Goal: Navigation & Orientation: Find specific page/section

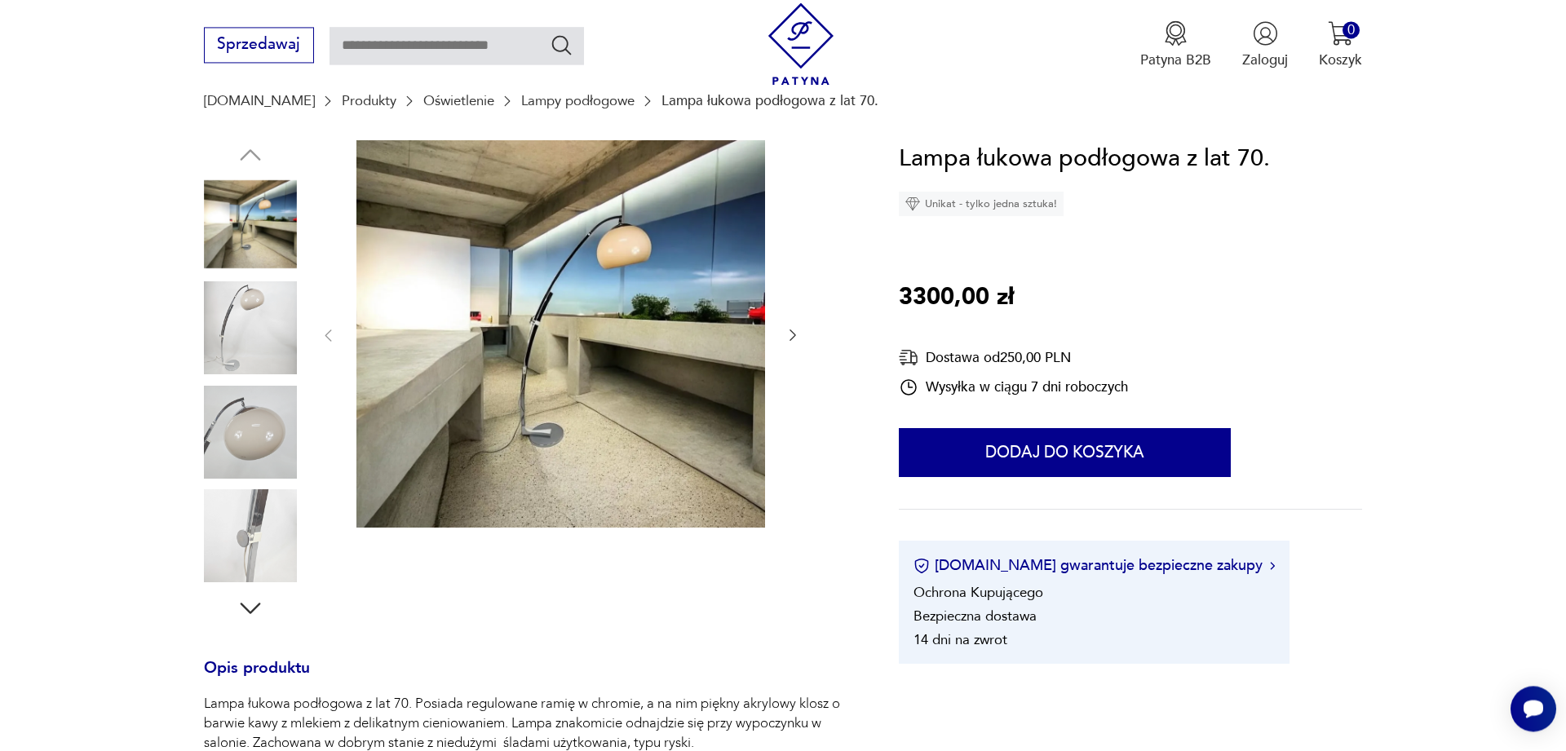
scroll to position [166, 0]
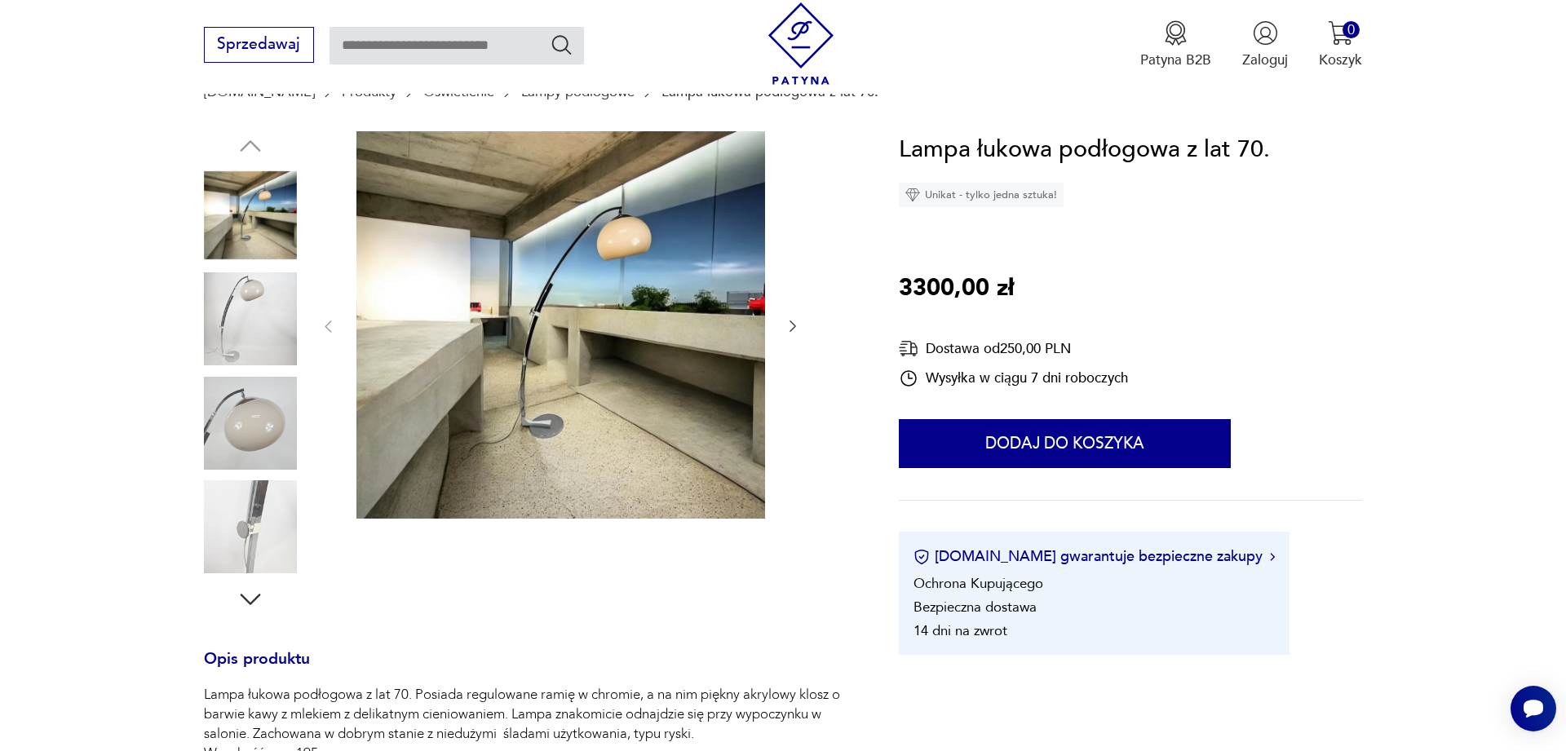
click at [790, 324] on icon "button" at bounding box center [793, 326] width 16 height 16
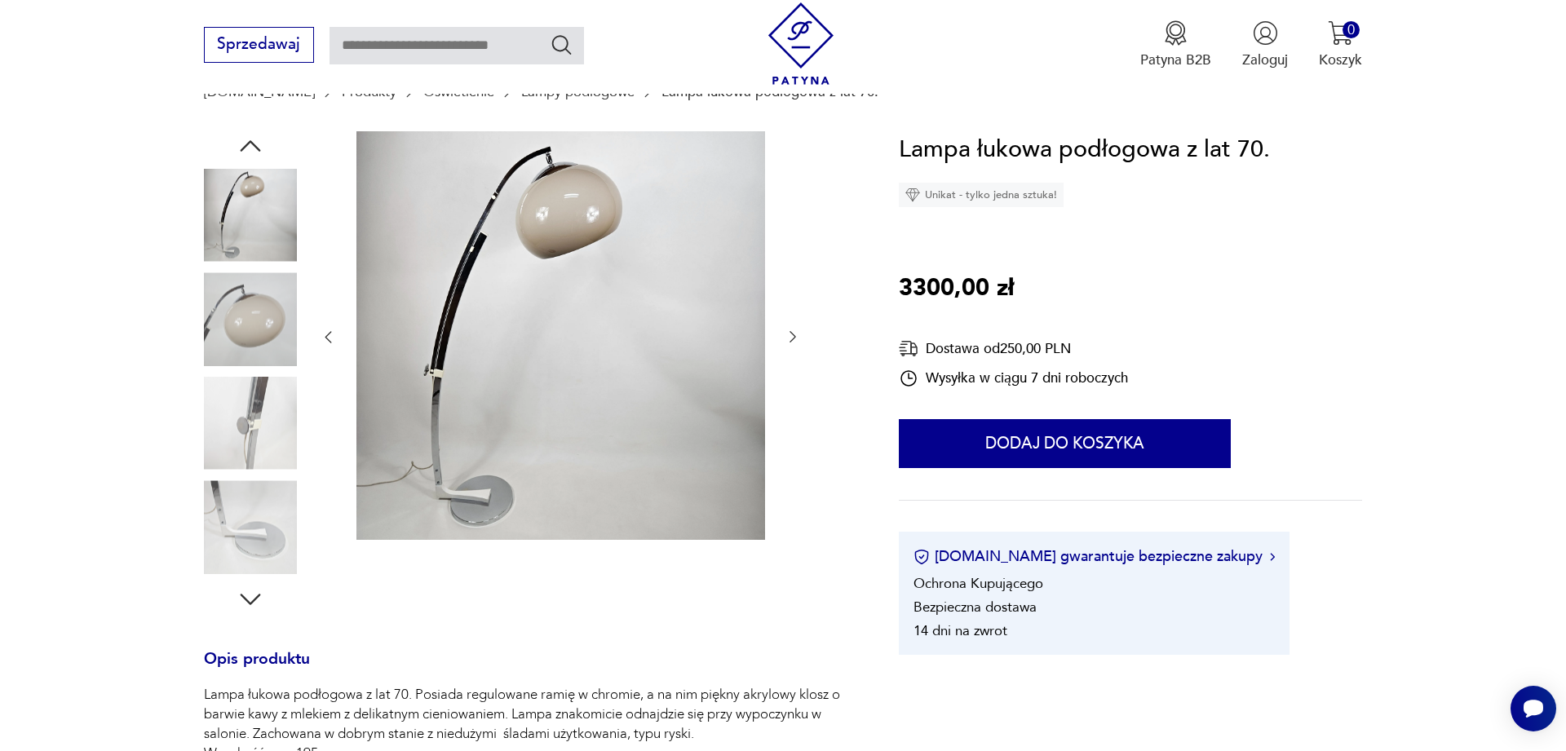
click at [790, 324] on div at bounding box center [560, 337] width 481 height 413
click at [789, 344] on icon "button" at bounding box center [793, 337] width 16 height 16
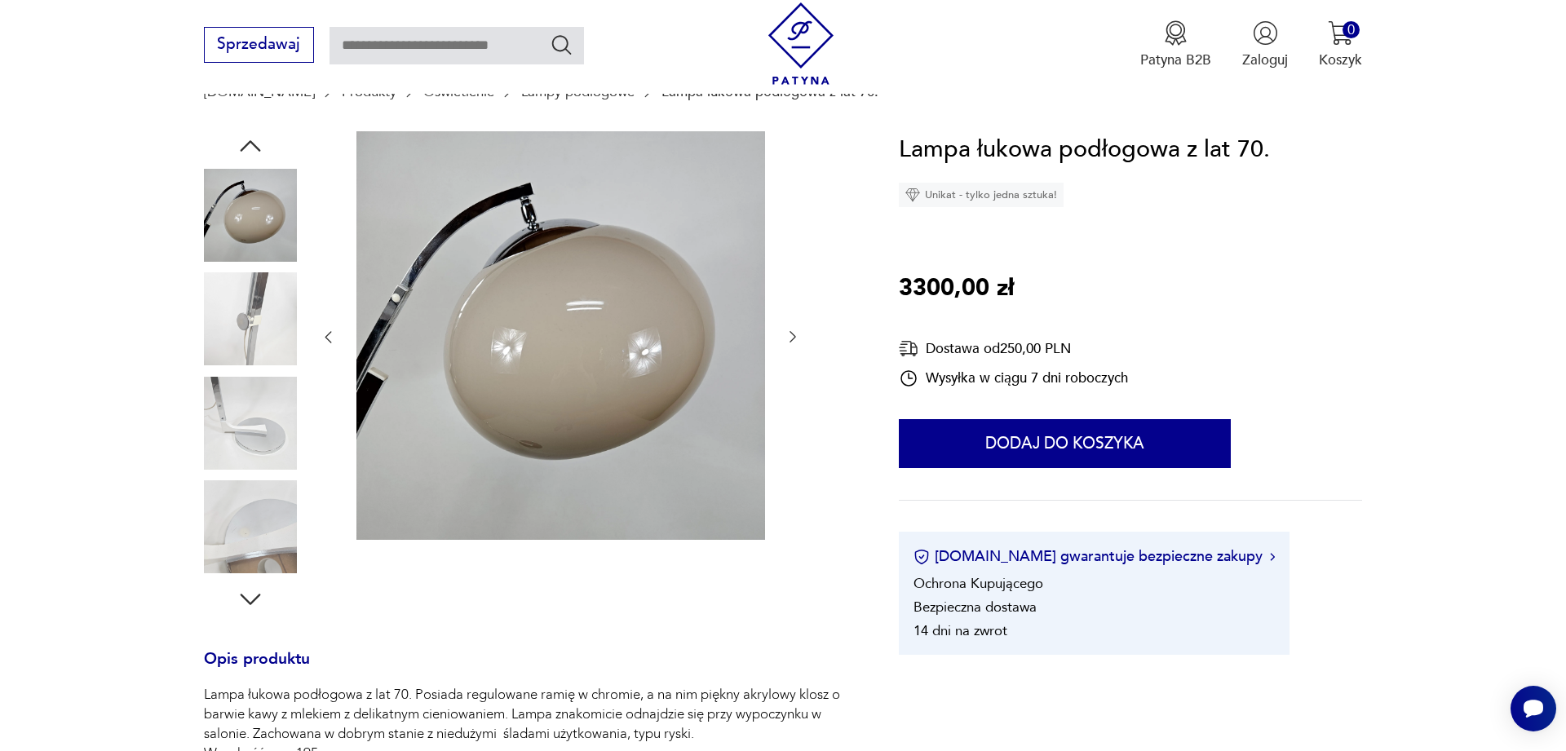
click at [789, 344] on icon "button" at bounding box center [793, 337] width 16 height 16
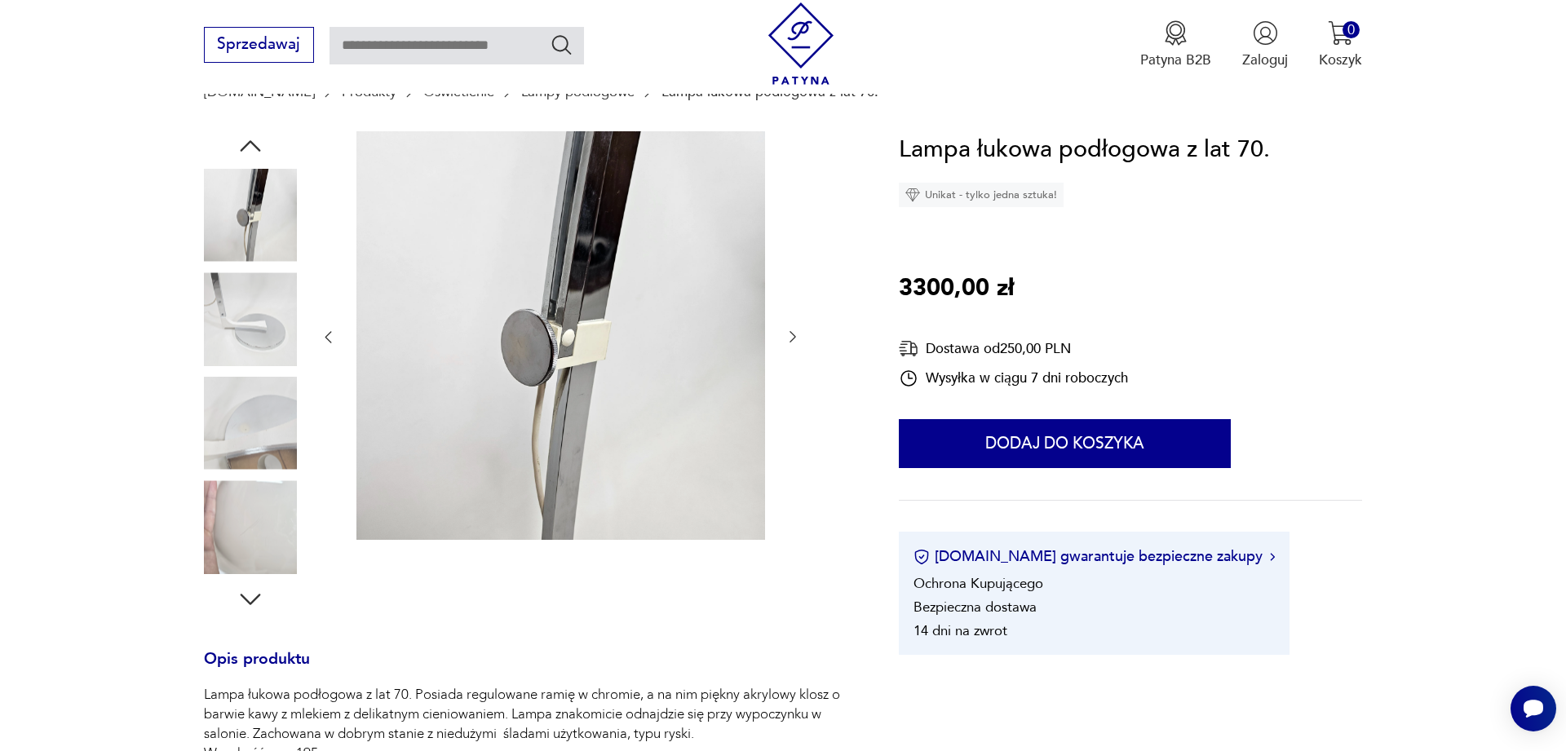
click at [789, 344] on icon "button" at bounding box center [793, 337] width 16 height 16
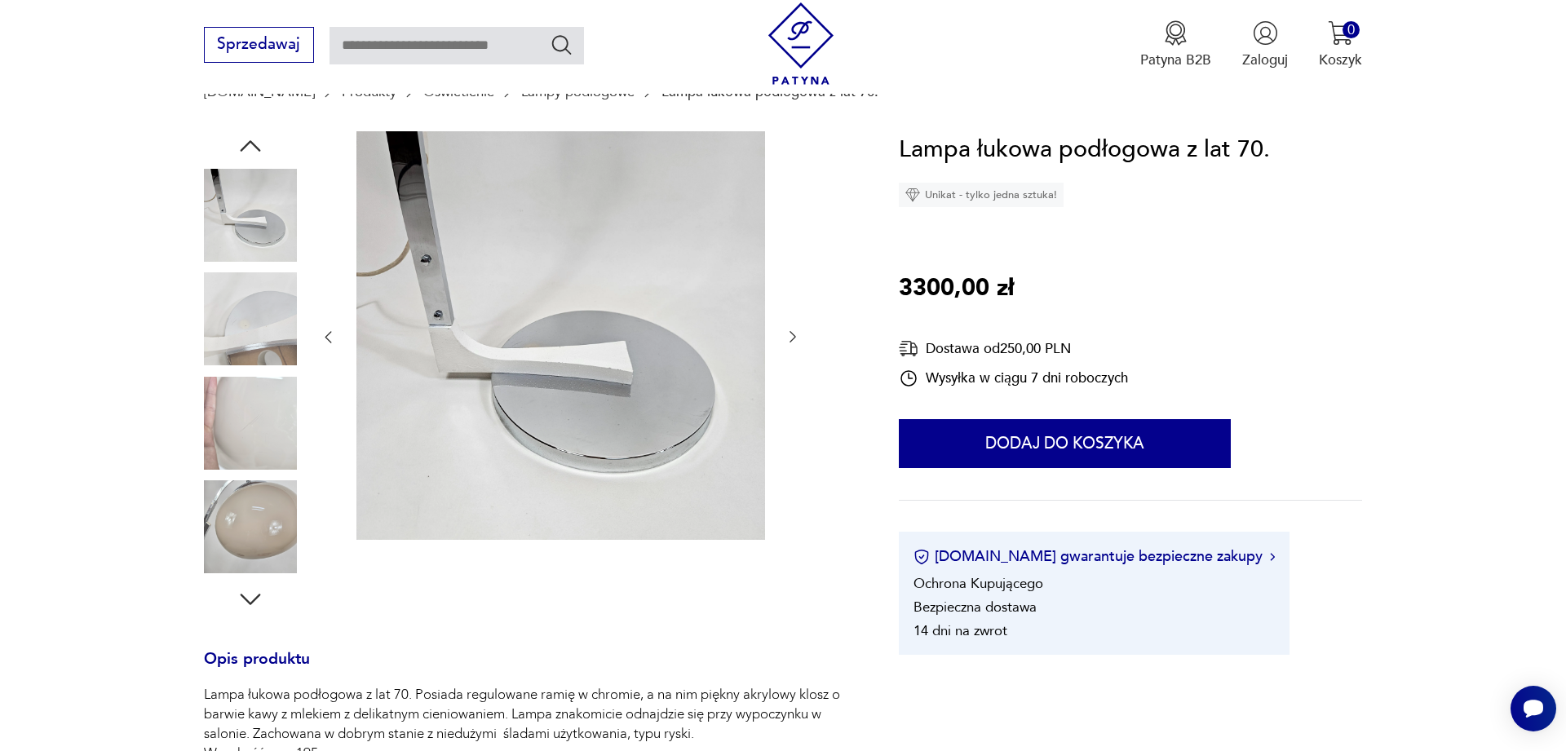
click at [789, 343] on icon "button" at bounding box center [793, 337] width 16 height 16
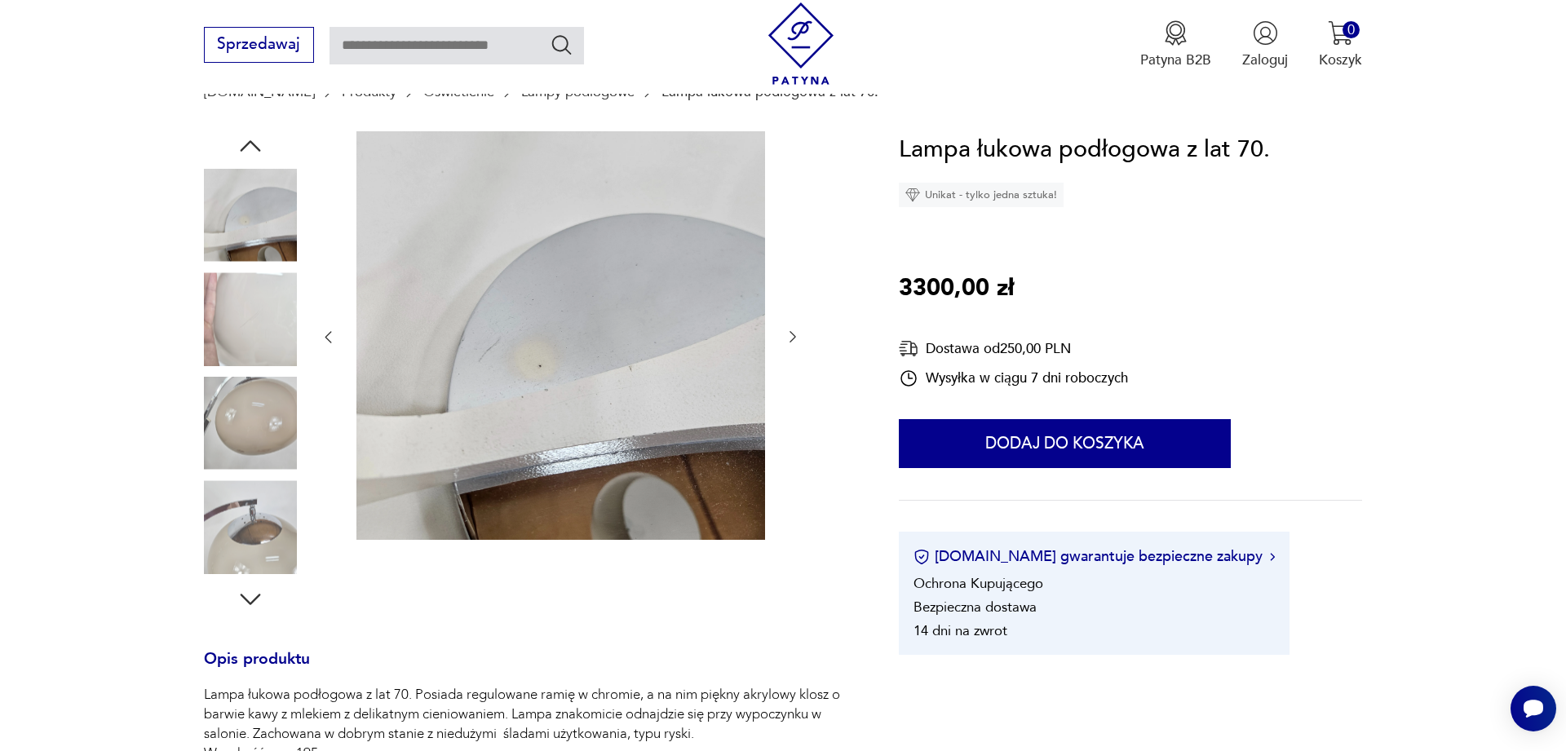
click at [789, 343] on icon "button" at bounding box center [793, 337] width 16 height 16
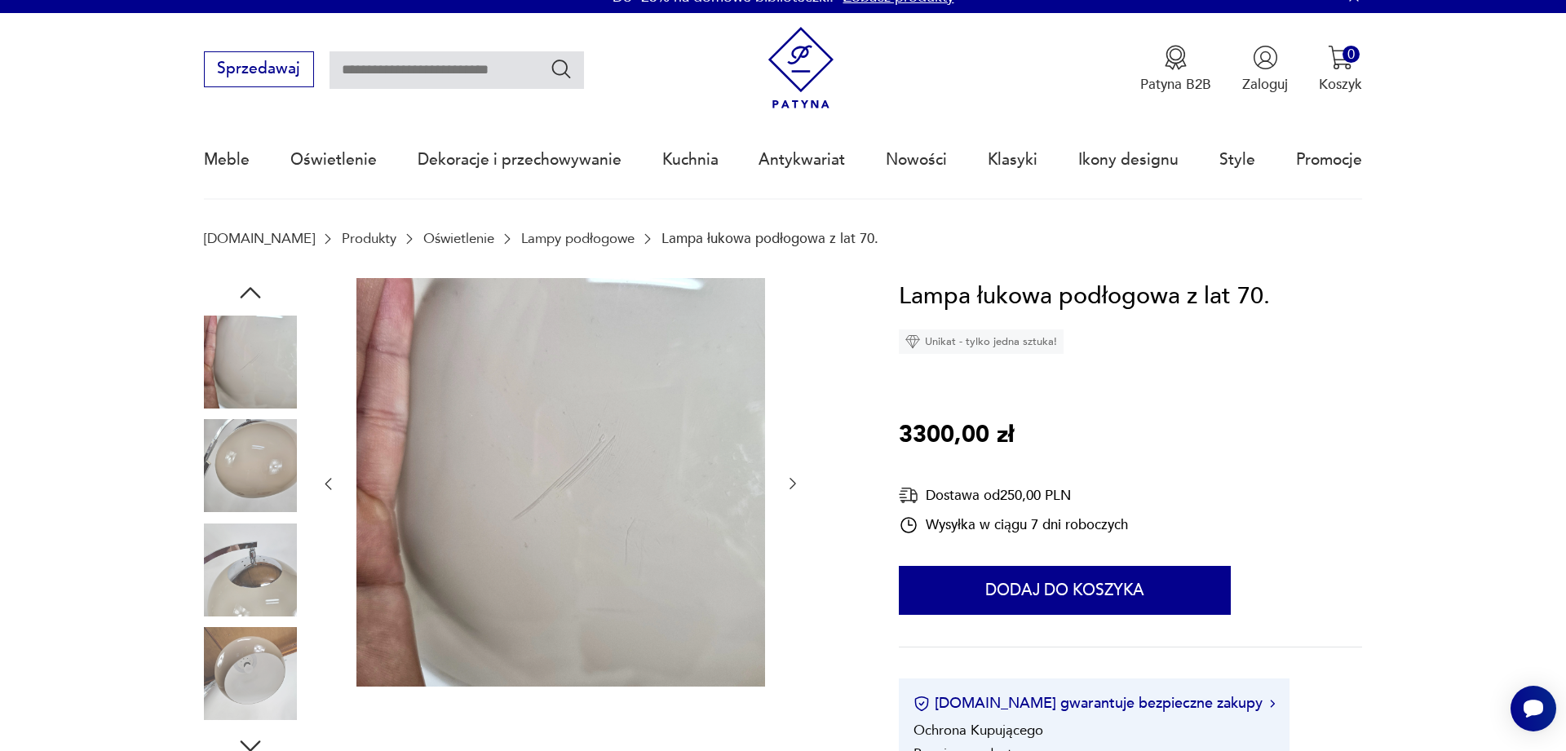
scroll to position [0, 0]
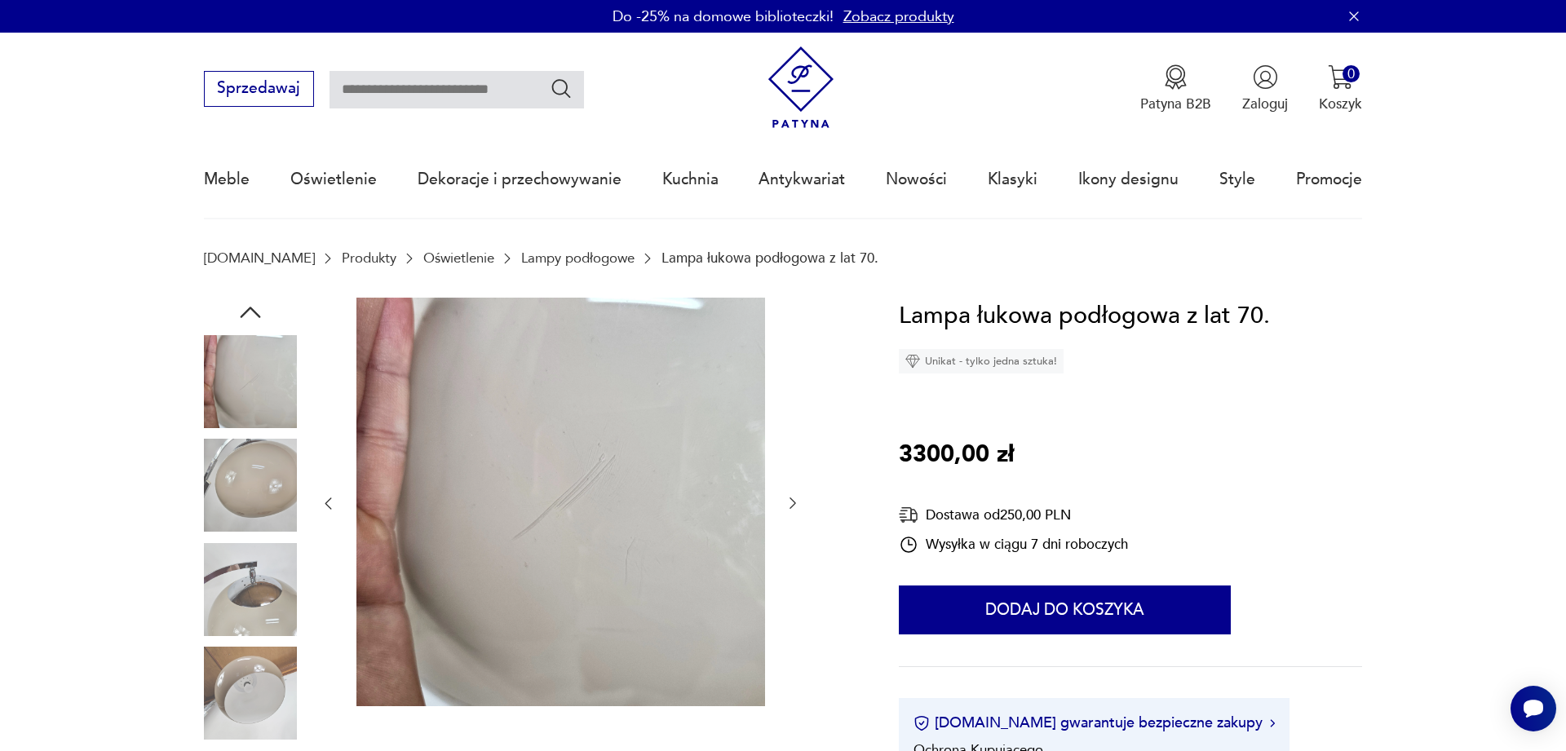
click at [559, 255] on link "Lampy podłogowe" at bounding box center [577, 257] width 113 height 15
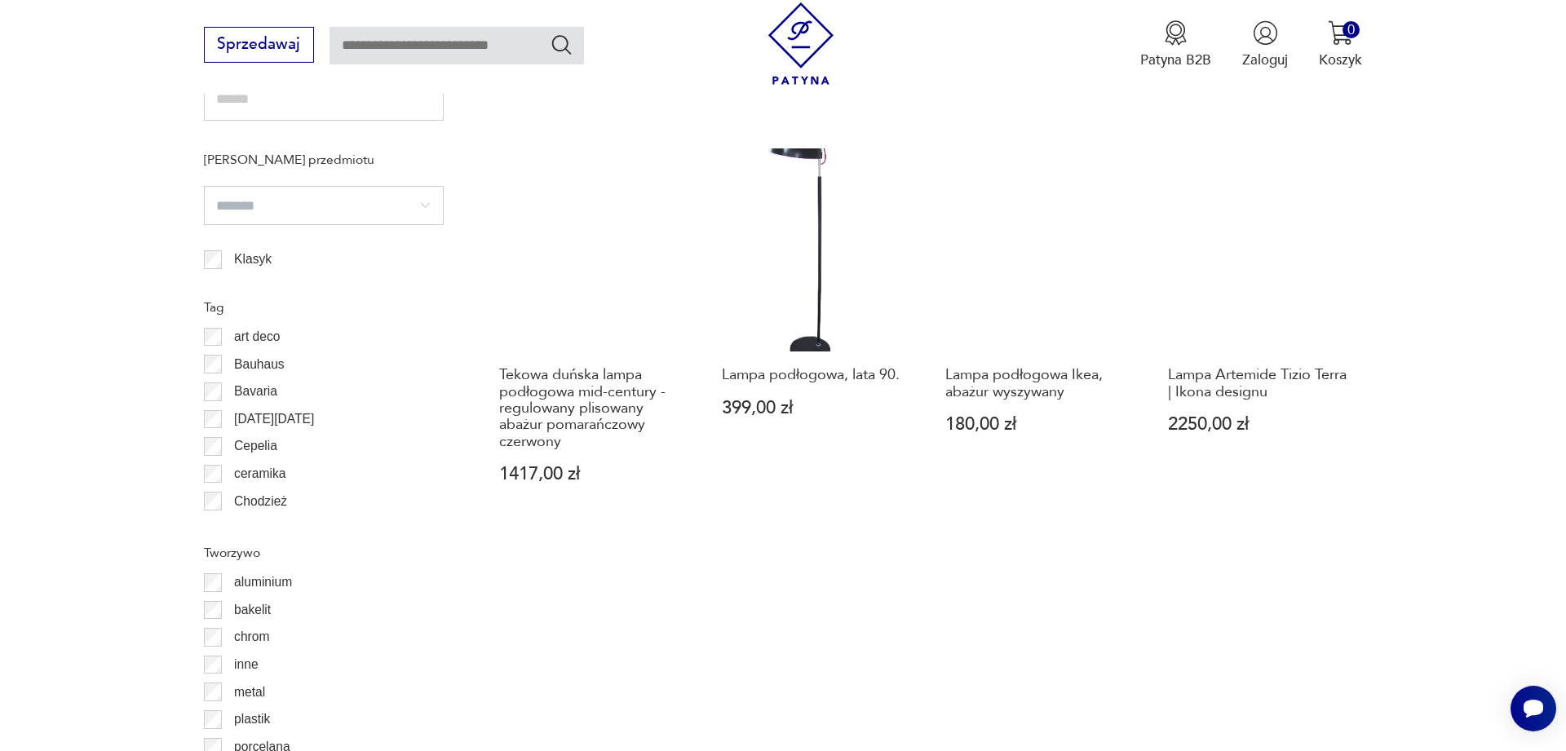
scroll to position [1717, 0]
